Goal: Find specific page/section: Find specific page/section

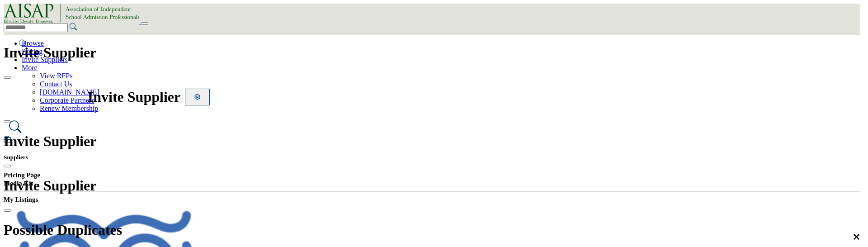
scroll to position [136, 0]
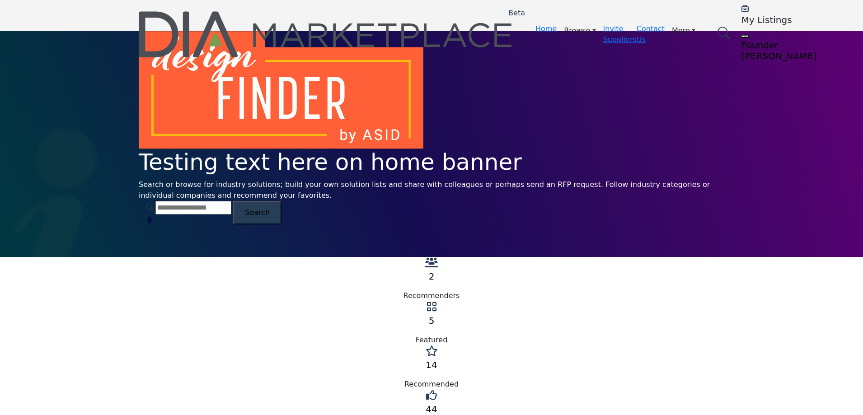
click at [742, 20] on h5 "My Listings" at bounding box center [798, 19] width 113 height 11
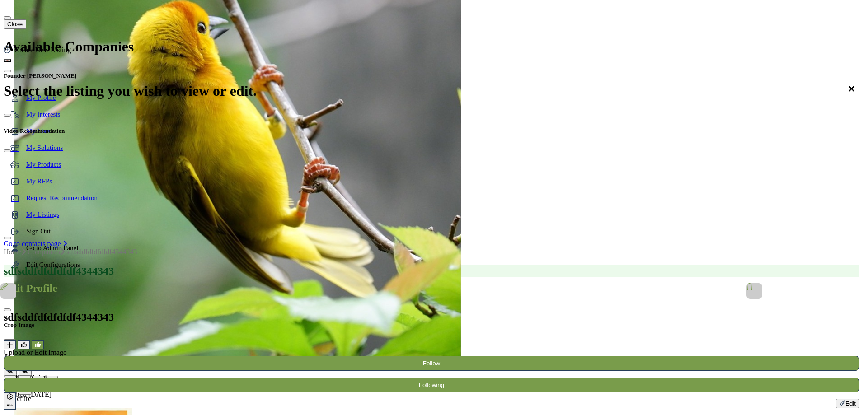
scroll to position [542, 0]
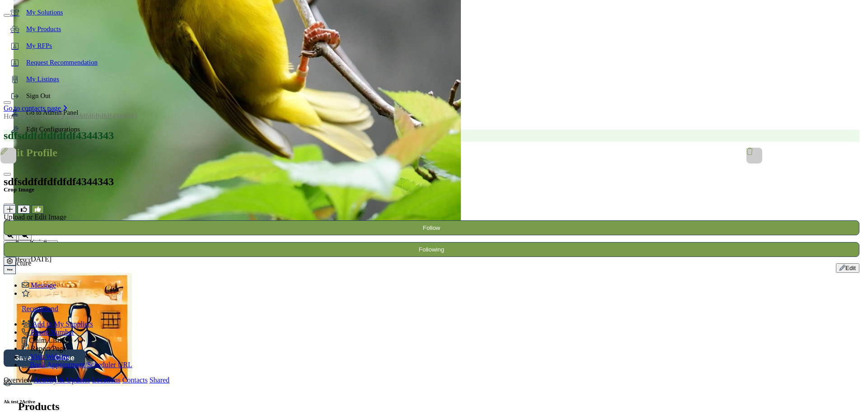
scroll to position [497, 0]
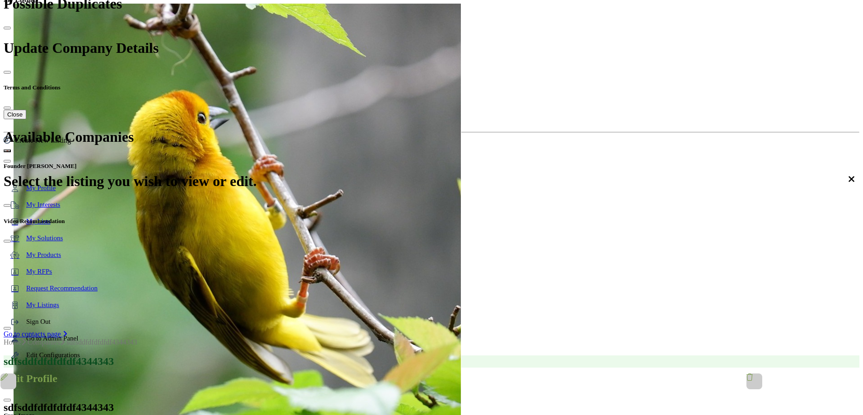
scroll to position [0, 0]
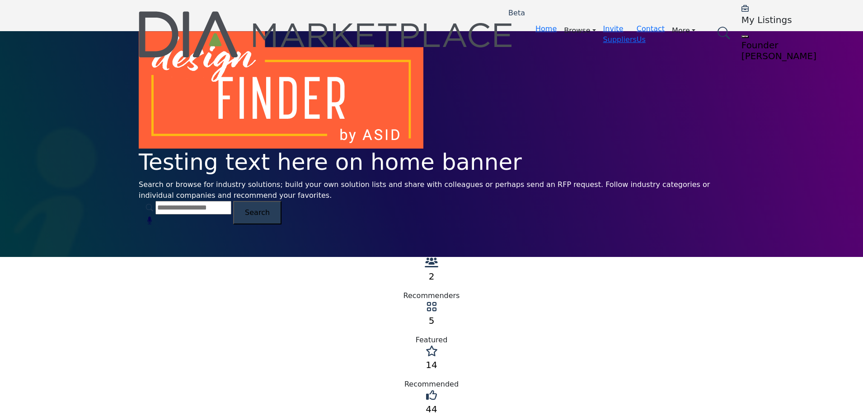
click at [755, 290] on div "2 Recommenders 5 Featured 14 44" at bounding box center [431, 345] width 863 height 177
click at [742, 19] on h5 "My Listings" at bounding box center [798, 19] width 113 height 11
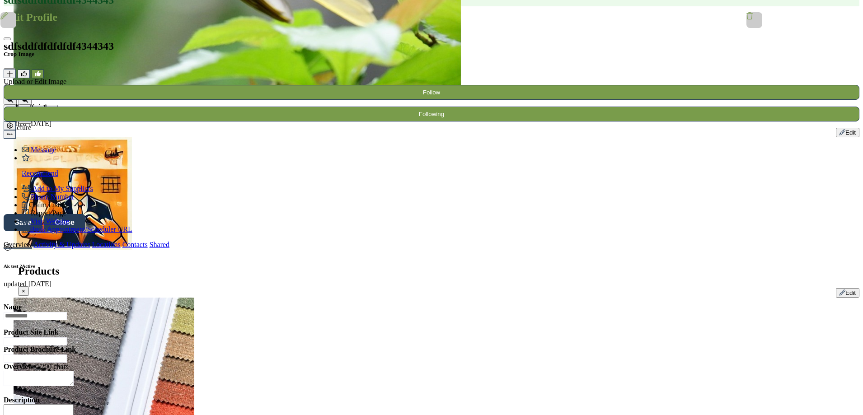
scroll to position [542, 0]
